Goal: Navigation & Orientation: Find specific page/section

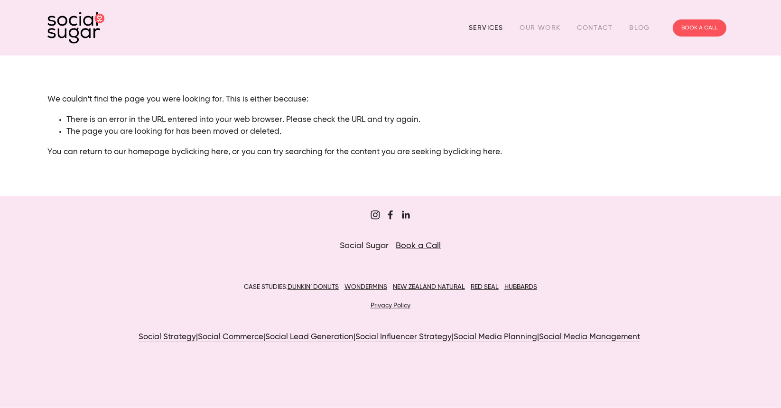
drag, startPoint x: 0, startPoint y: 0, endPoint x: 480, endPoint y: 24, distance: 480.6
click at [480, 24] on link "Services" at bounding box center [486, 27] width 34 height 15
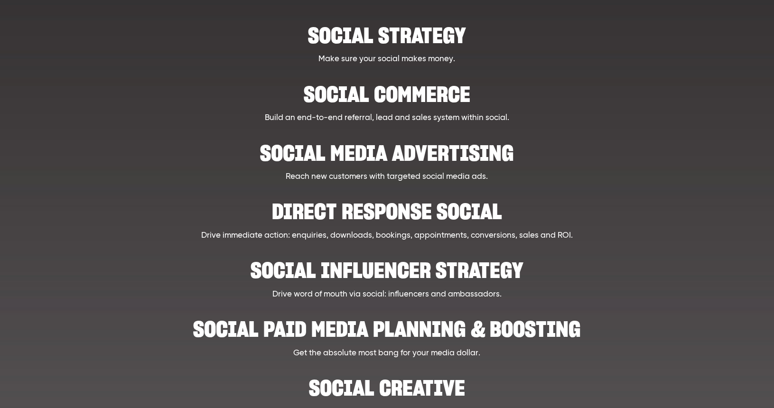
scroll to position [190, 0]
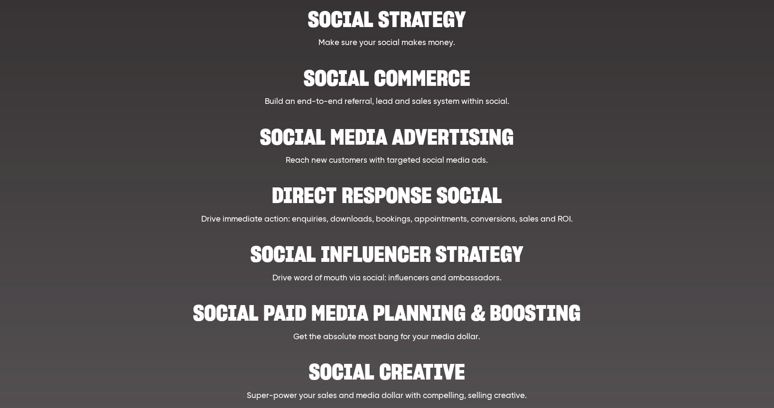
click at [424, 140] on h2 "Social Media Advertising" at bounding box center [387, 132] width 586 height 29
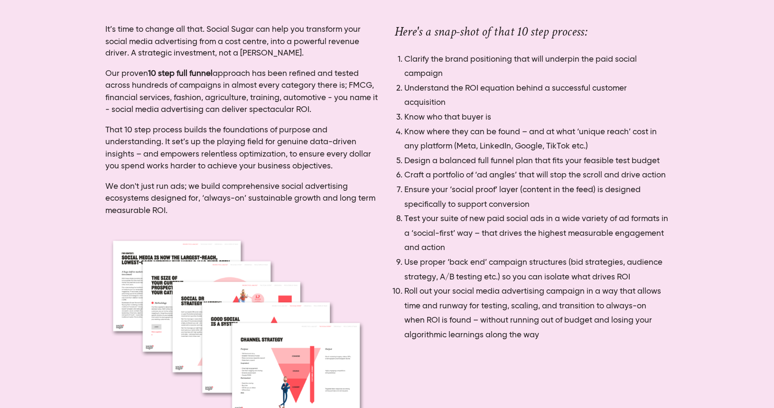
scroll to position [1075, 0]
